Goal: Feedback & Contribution: Contribute content

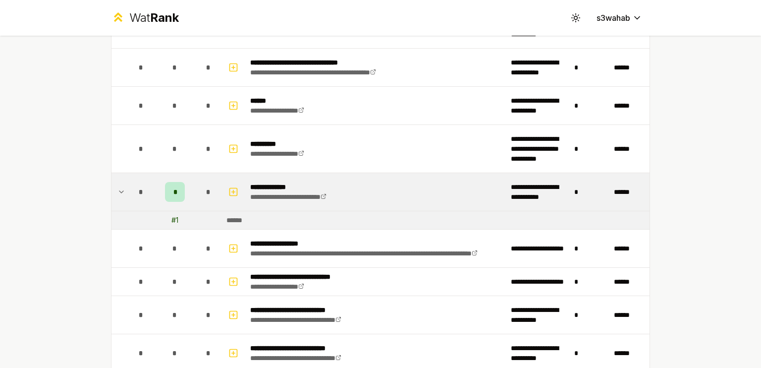
scroll to position [898, 0]
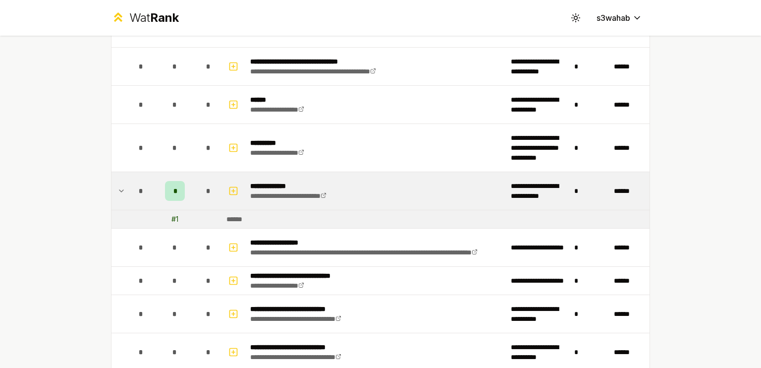
click at [121, 185] on icon at bounding box center [121, 191] width 8 height 12
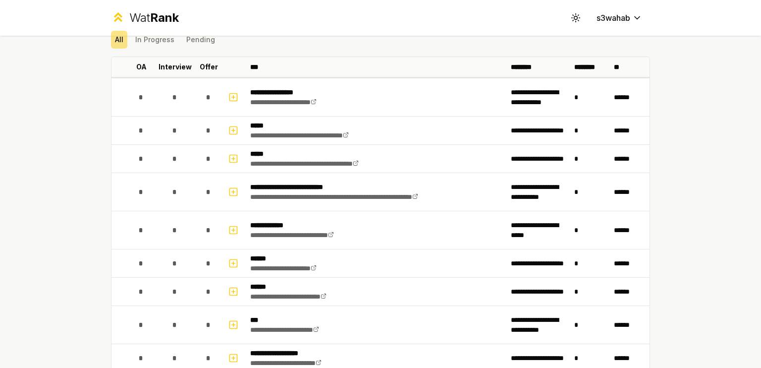
scroll to position [41, 0]
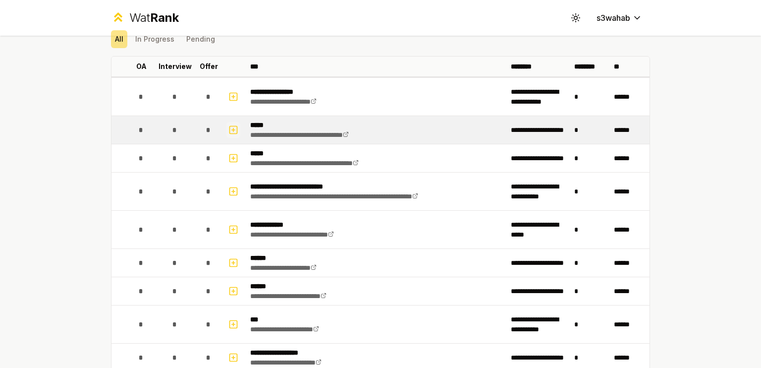
click at [229, 131] on icon "button" at bounding box center [233, 130] width 10 height 12
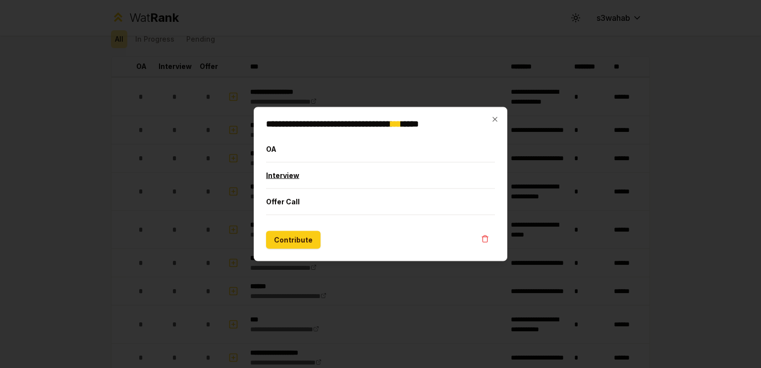
click at [307, 175] on button "Interview" at bounding box center [380, 175] width 229 height 26
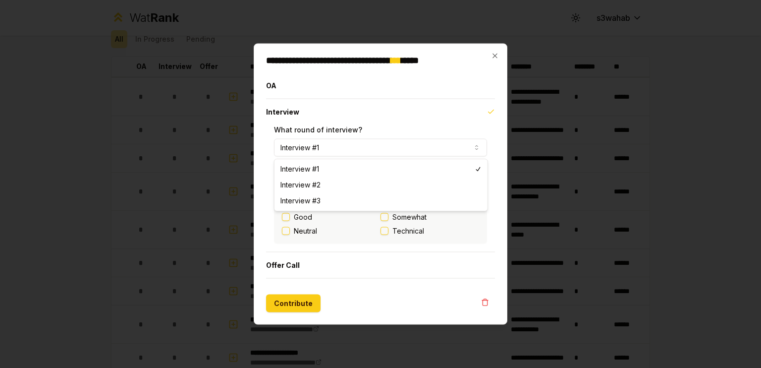
click at [362, 147] on button "Interview #1" at bounding box center [380, 148] width 213 height 18
click at [407, 113] on button "Interview" at bounding box center [380, 112] width 229 height 26
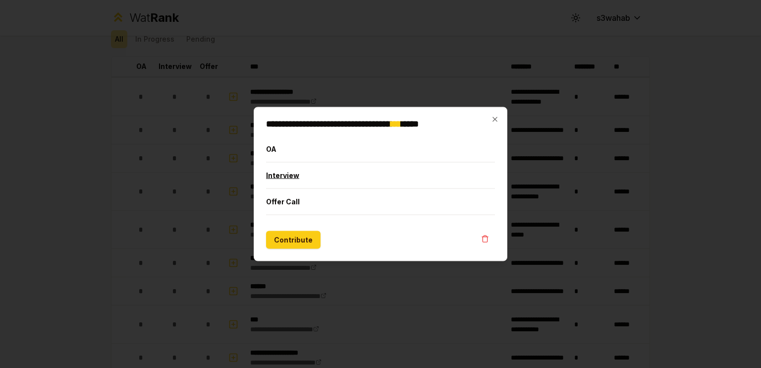
click at [343, 179] on button "Interview" at bounding box center [380, 175] width 229 height 26
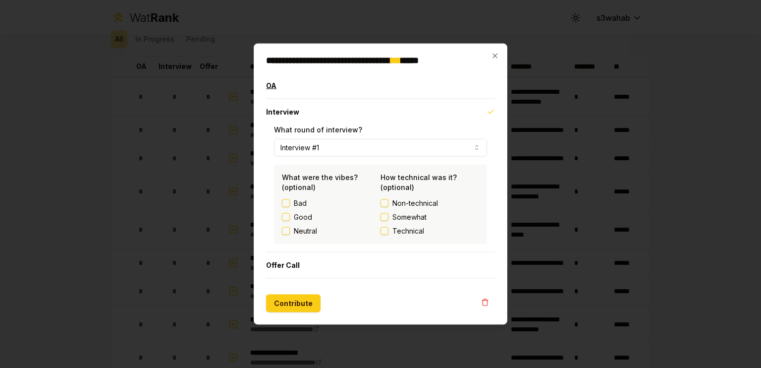
click at [337, 83] on button "OA" at bounding box center [380, 86] width 229 height 26
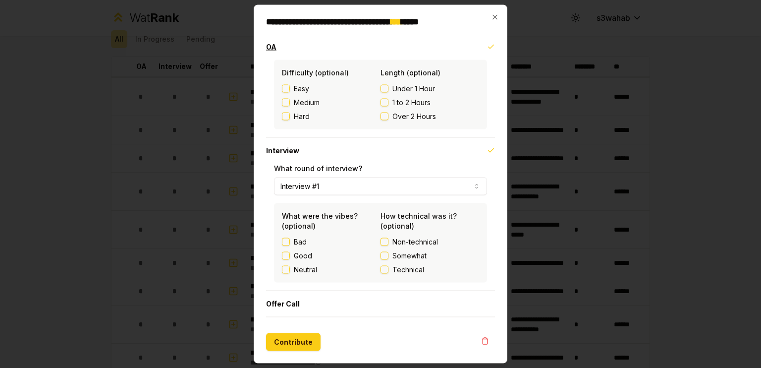
click at [363, 51] on button "OA" at bounding box center [380, 47] width 229 height 26
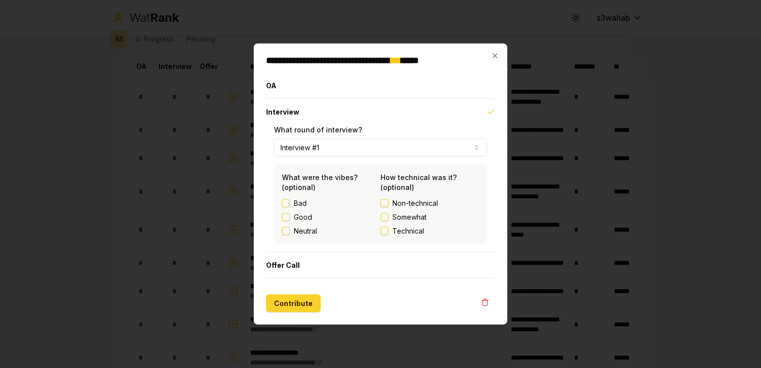
click at [307, 299] on button "Contribute" at bounding box center [293, 303] width 54 height 18
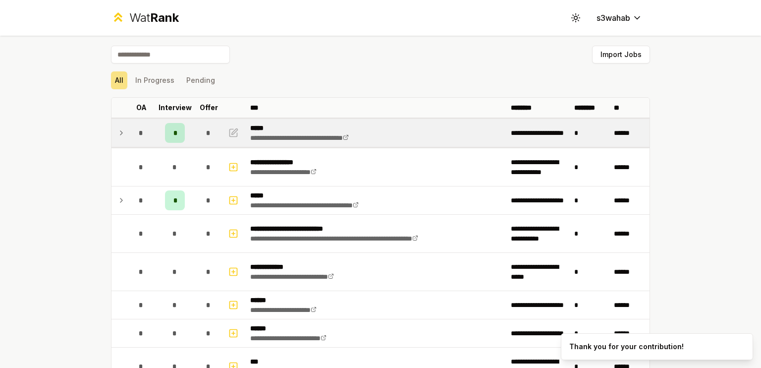
scroll to position [2, 0]
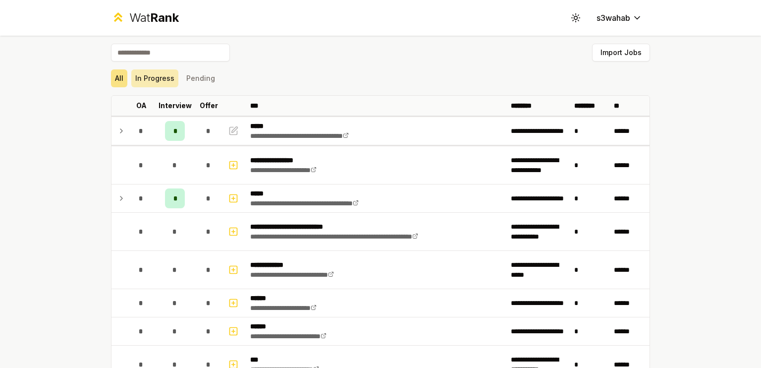
click at [151, 80] on button "In Progress" at bounding box center [154, 78] width 47 height 18
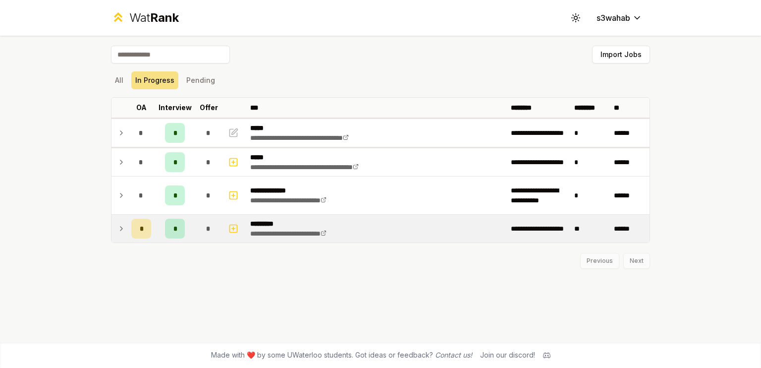
click at [126, 229] on td at bounding box center [119, 229] width 16 height 28
click at [120, 81] on button "All" at bounding box center [119, 80] width 16 height 18
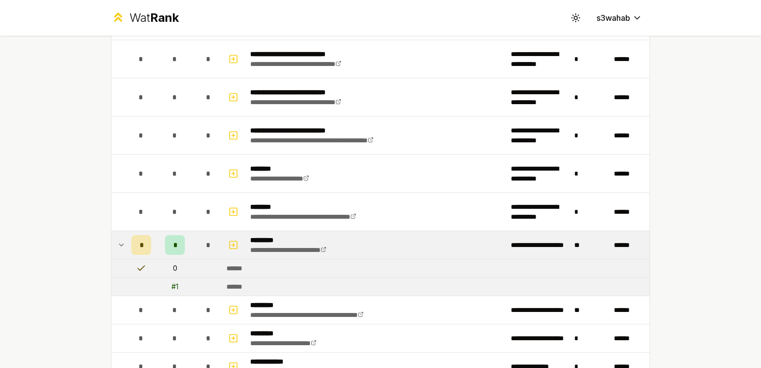
scroll to position [1212, 0]
click at [139, 265] on icon at bounding box center [141, 268] width 10 height 10
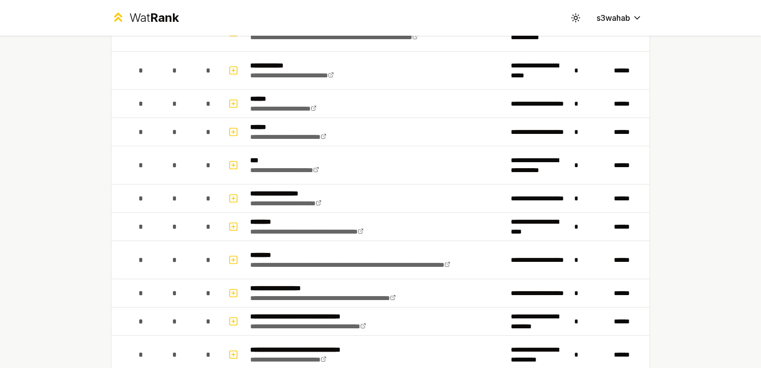
scroll to position [0, 0]
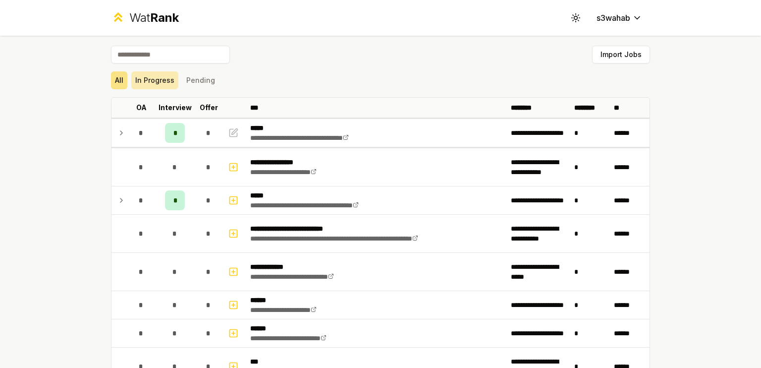
click at [161, 83] on button "In Progress" at bounding box center [154, 80] width 47 height 18
